Goal: Go to known website: Access a specific website the user already knows

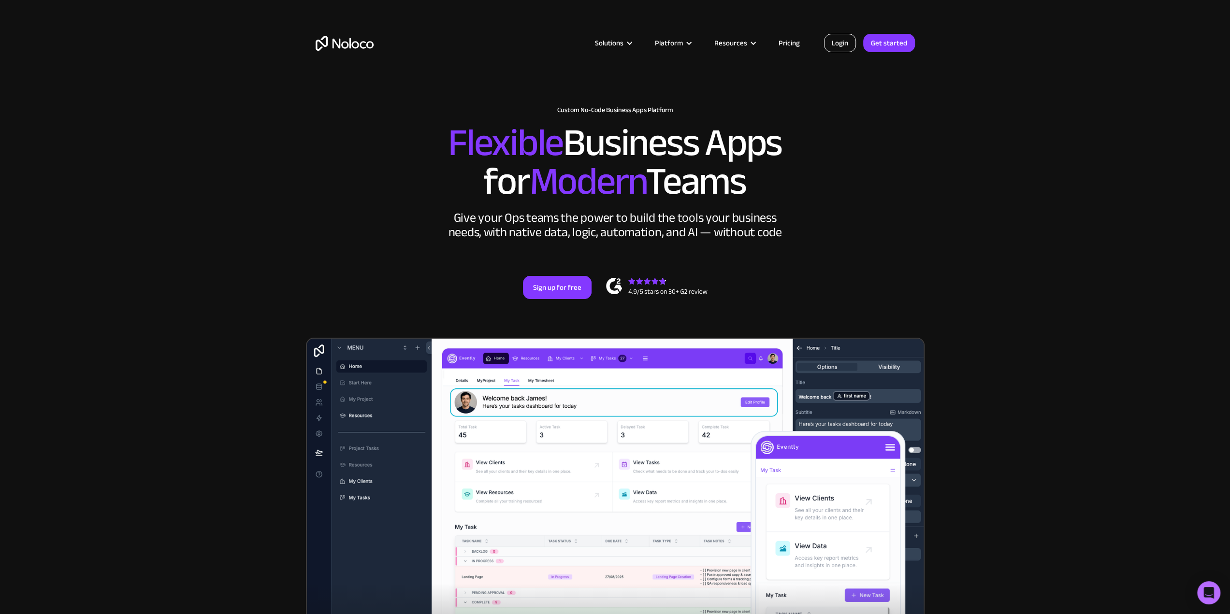
click at [843, 46] on link "Login" at bounding box center [840, 43] width 32 height 18
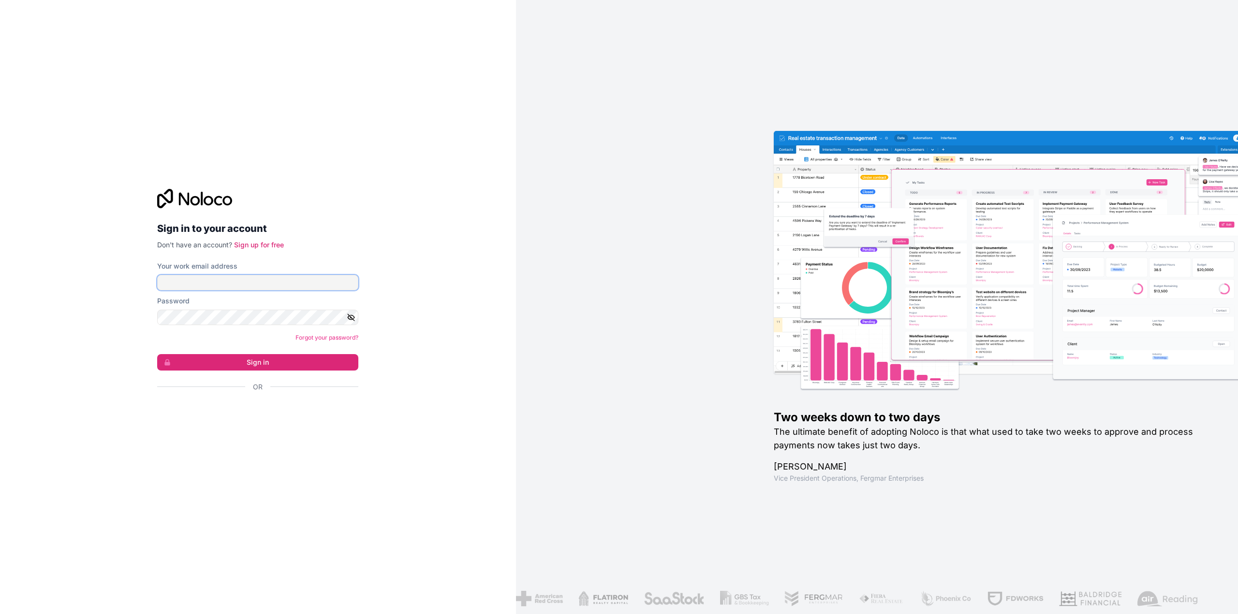
type input "[EMAIL_ADDRESS][DOMAIN_NAME]"
click at [263, 360] on button "Sign in" at bounding box center [257, 362] width 201 height 16
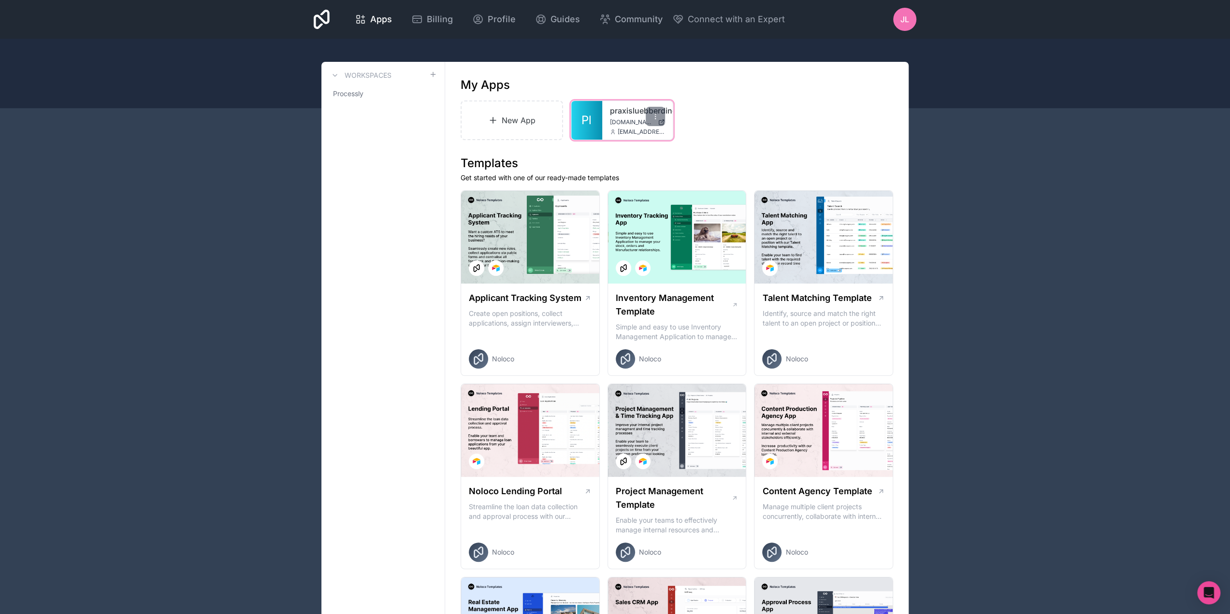
click at [624, 115] on link "praxisluebberding" at bounding box center [637, 111] width 55 height 12
